Goal: Task Accomplishment & Management: Use online tool/utility

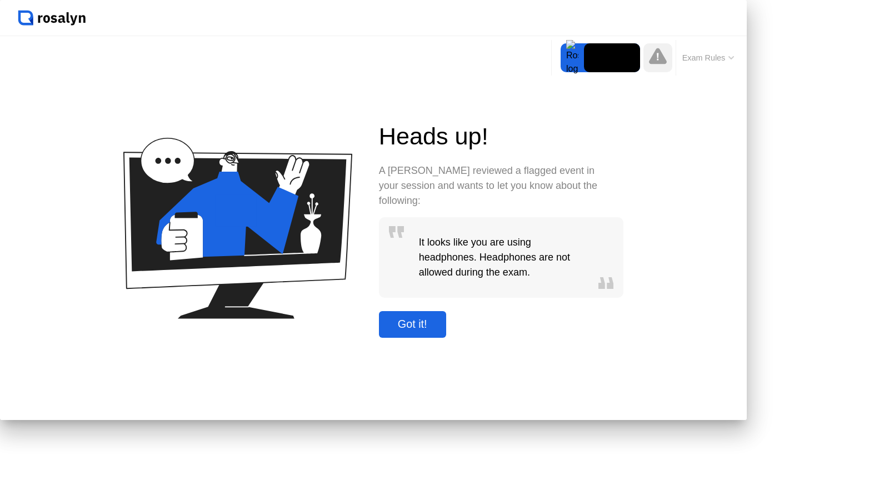
click at [443, 331] on div "Got it!" at bounding box center [412, 324] width 61 height 13
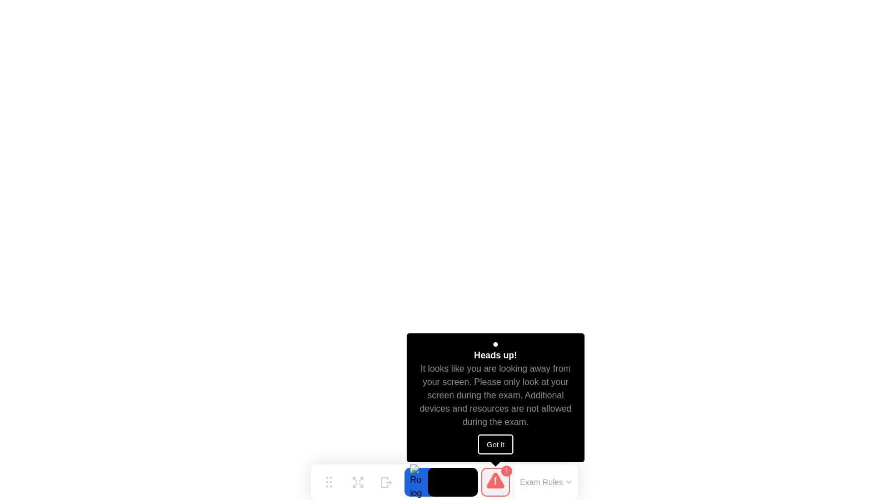
click at [490, 445] on button "Got it" at bounding box center [496, 445] width 36 height 20
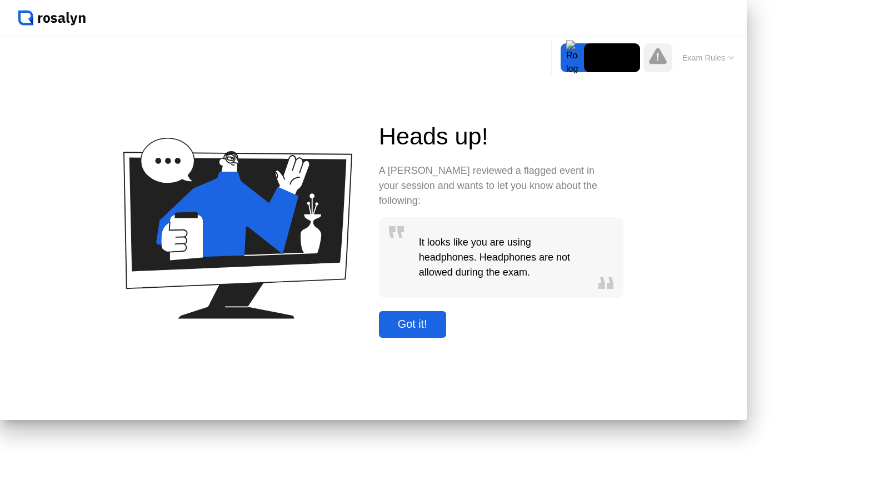
click at [443, 331] on div "Got it!" at bounding box center [412, 324] width 61 height 13
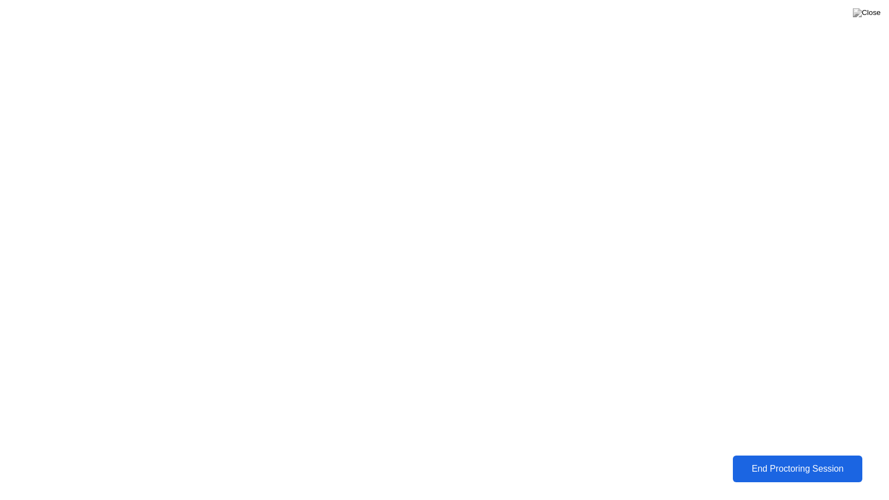
click at [812, 469] on div "End Proctoring Session" at bounding box center [798, 469] width 123 height 10
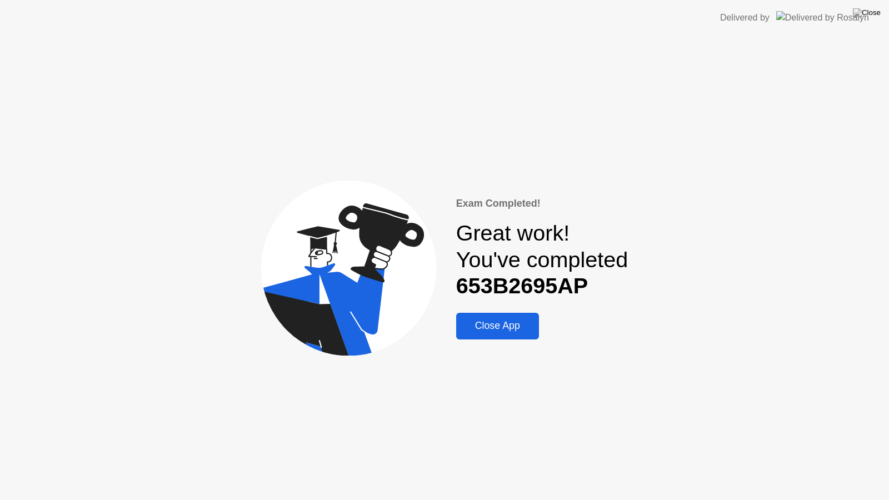
click at [481, 323] on div "Close App" at bounding box center [498, 326] width 76 height 12
